Goal: Task Accomplishment & Management: Manage account settings

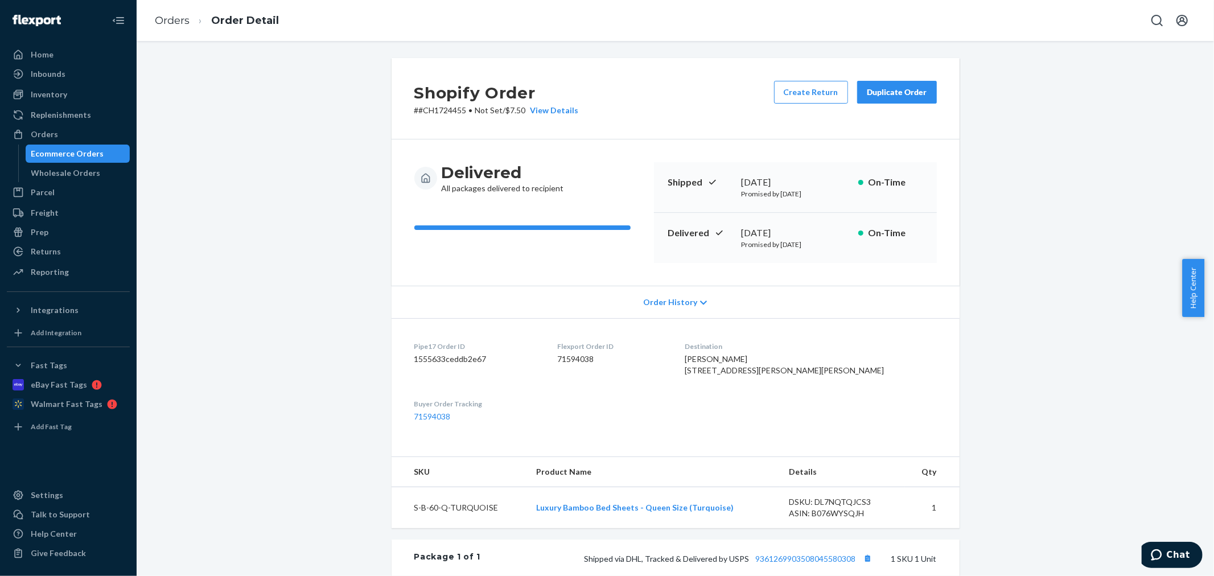
drag, startPoint x: 249, startPoint y: 239, endPoint x: 275, endPoint y: 226, distance: 28.8
click at [249, 238] on div "Shopify Order # #CH1724455 • Not Set / $7.50 View Details Create Return Duplica…" at bounding box center [675, 411] width 1061 height 706
click at [1176, 20] on icon "Open account menu" at bounding box center [1183, 21] width 14 height 14
click at [1113, 120] on div "Log out" at bounding box center [1155, 122] width 85 height 21
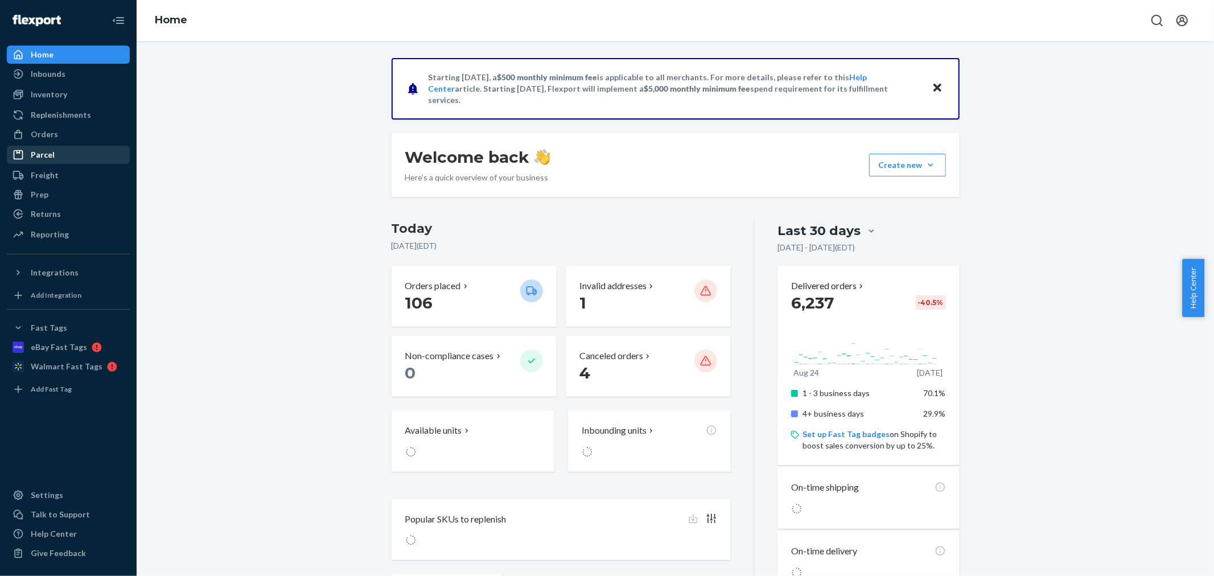
drag, startPoint x: 39, startPoint y: 134, endPoint x: 47, endPoint y: 146, distance: 14.2
click at [39, 134] on div "Orders" at bounding box center [44, 134] width 27 height 11
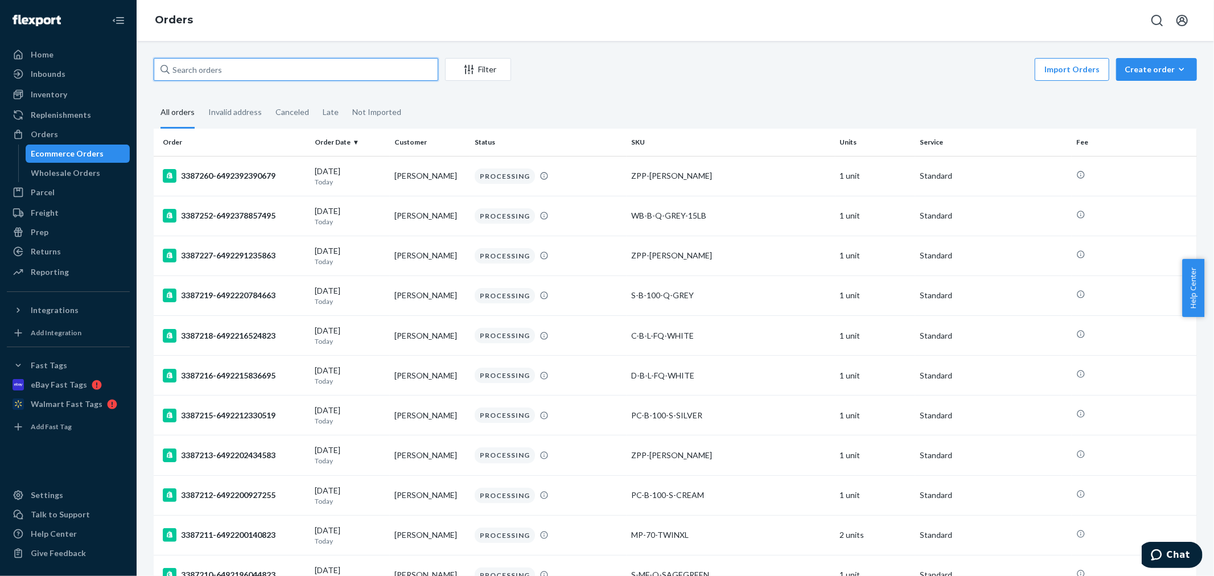
click at [229, 71] on input "text" at bounding box center [296, 69] width 285 height 23
paste input "3387179"
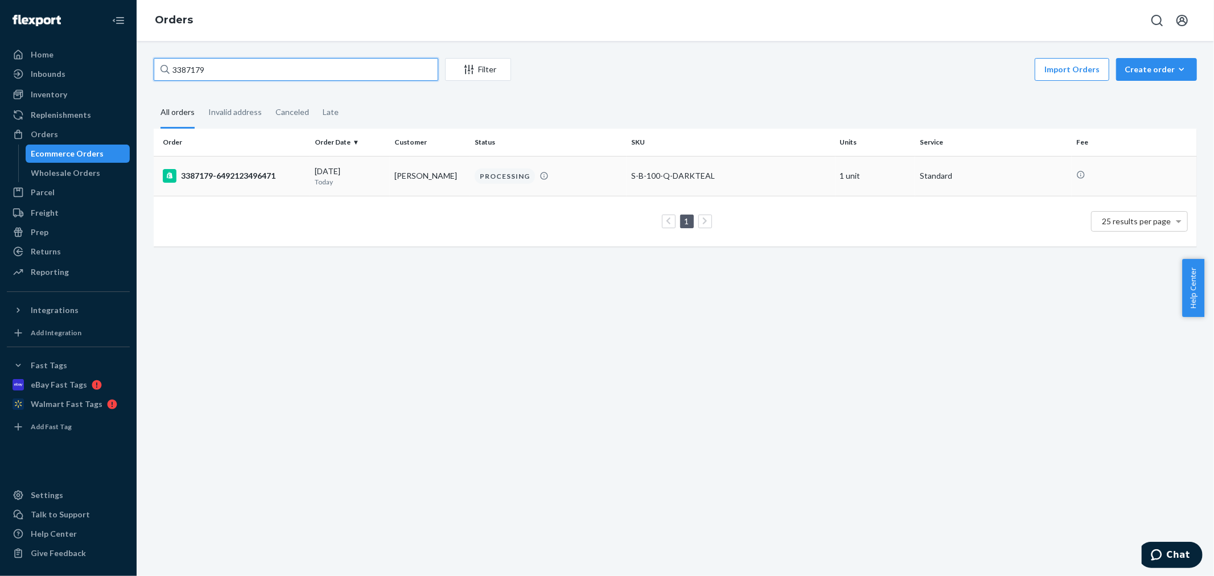
type input "3387179"
click at [165, 172] on rect at bounding box center [170, 176] width 14 height 14
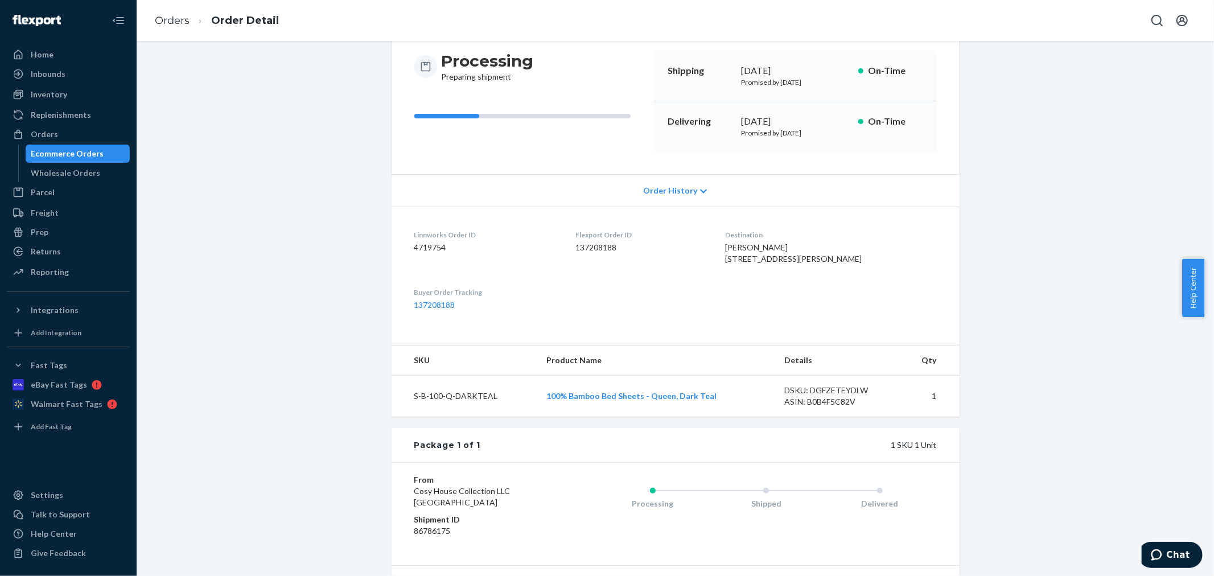
scroll to position [207, 0]
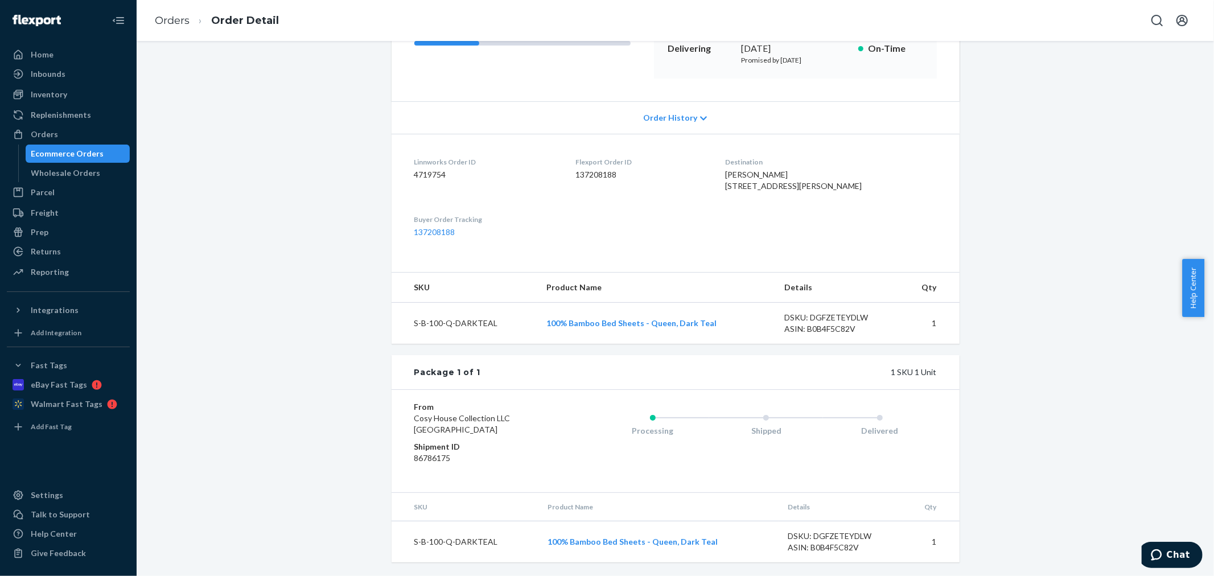
drag, startPoint x: 686, startPoint y: 207, endPoint x: 704, endPoint y: 216, distance: 19.9
click at [684, 207] on dl "Linnworks Order ID 4719754 Flexport Order ID 137208188 Destination [PERSON_NAME…" at bounding box center [676, 197] width 568 height 127
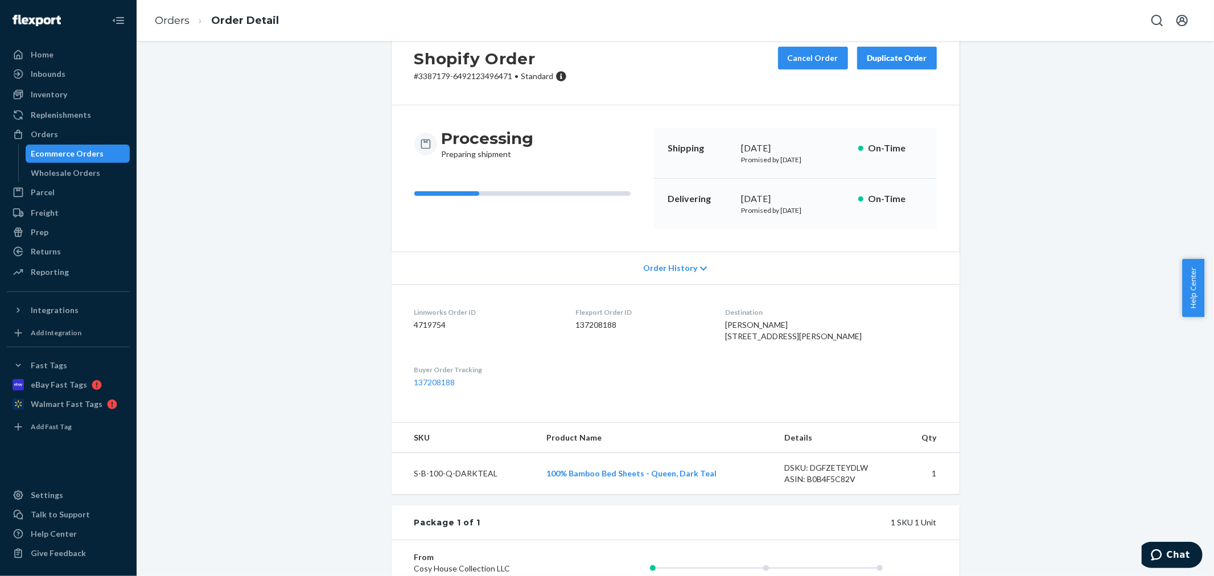
scroll to position [0, 0]
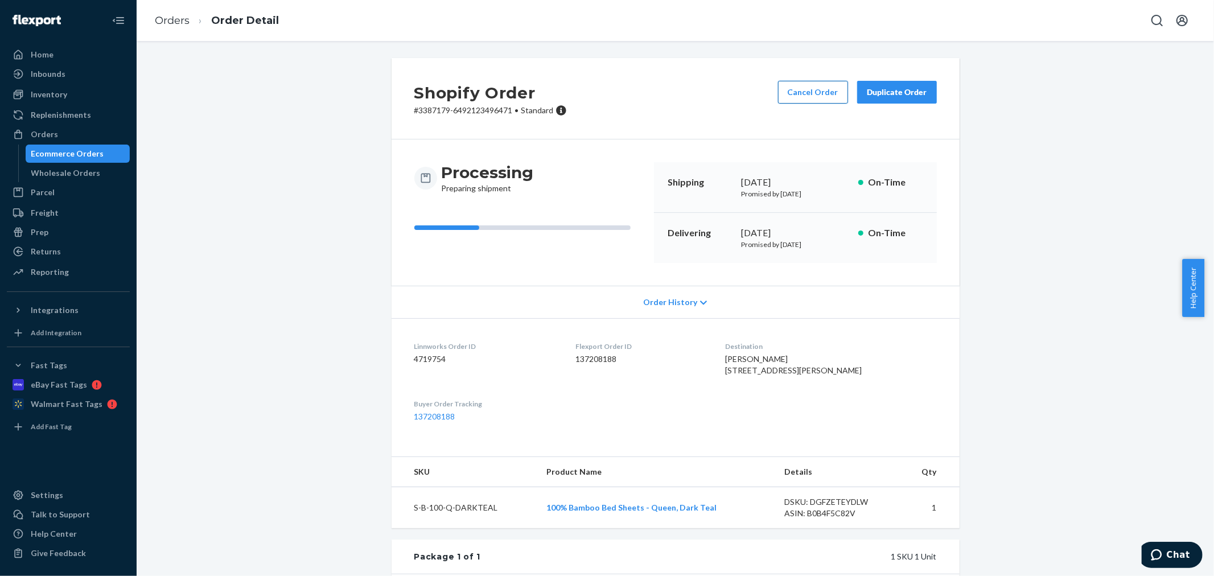
click at [786, 93] on button "Cancel Order" at bounding box center [813, 92] width 70 height 23
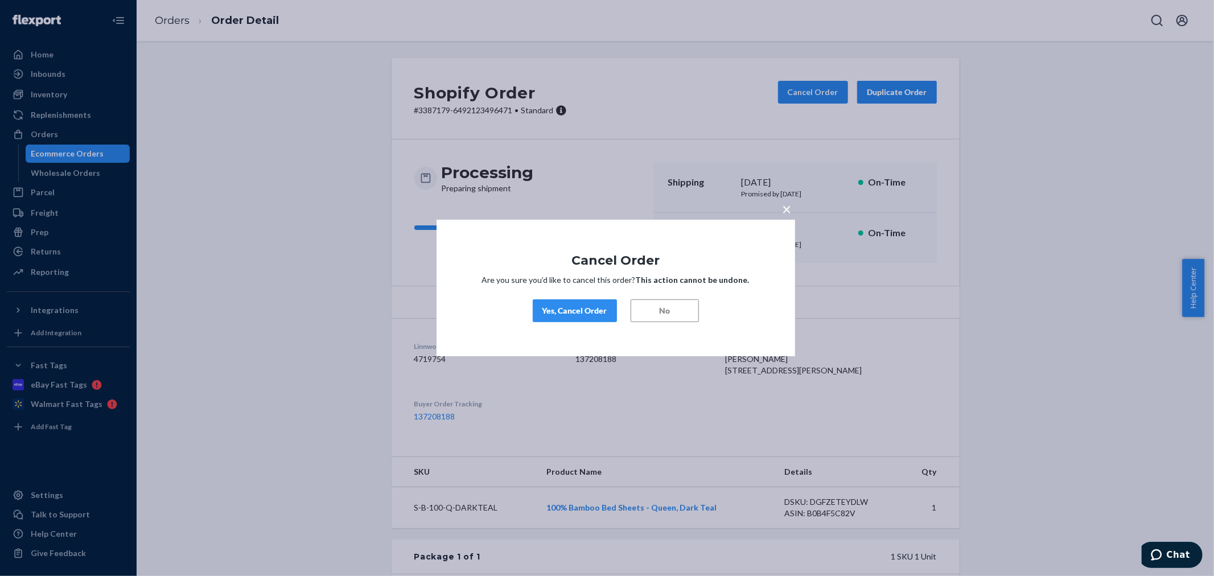
click at [572, 310] on div "Yes, Cancel Order" at bounding box center [575, 310] width 65 height 11
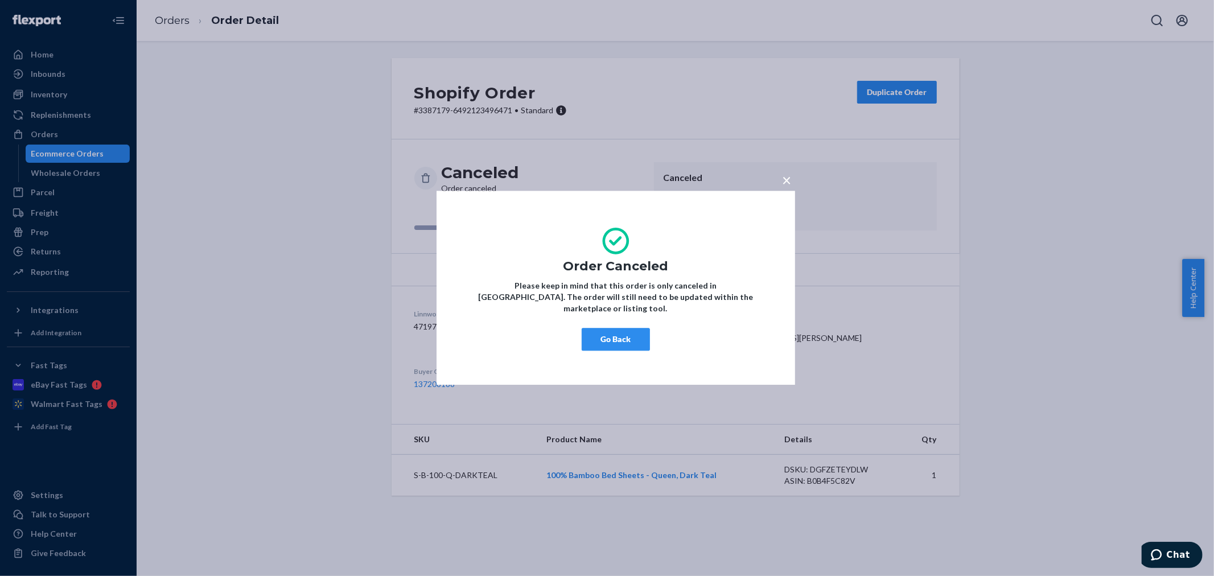
click at [784, 184] on span "×" at bounding box center [787, 179] width 9 height 19
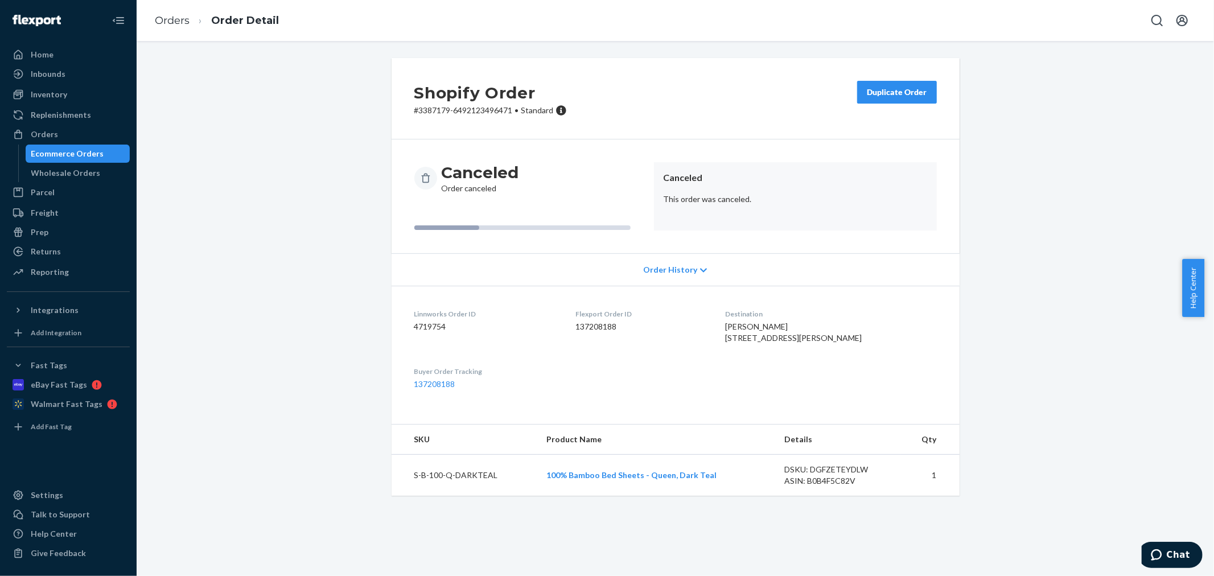
click at [425, 329] on dd "4719754" at bounding box center [486, 326] width 143 height 11
copy dd "4719754"
click at [162, 19] on link "Orders" at bounding box center [172, 20] width 35 height 13
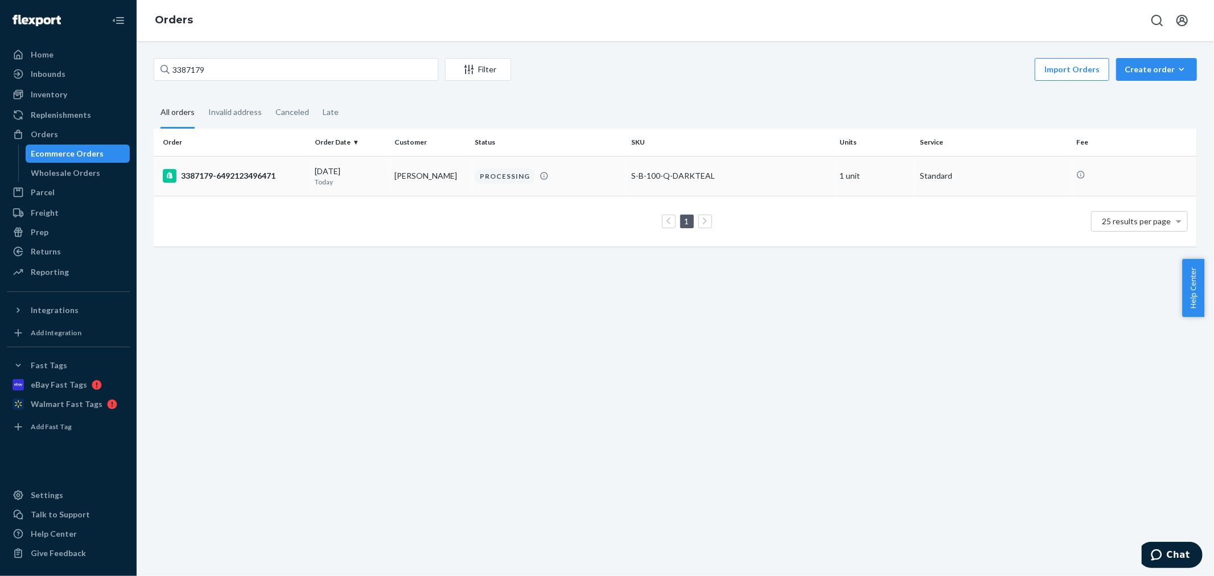
click at [205, 179] on div "3387179-6492123496471" at bounding box center [234, 176] width 143 height 14
